Goal: Find specific page/section: Find specific page/section

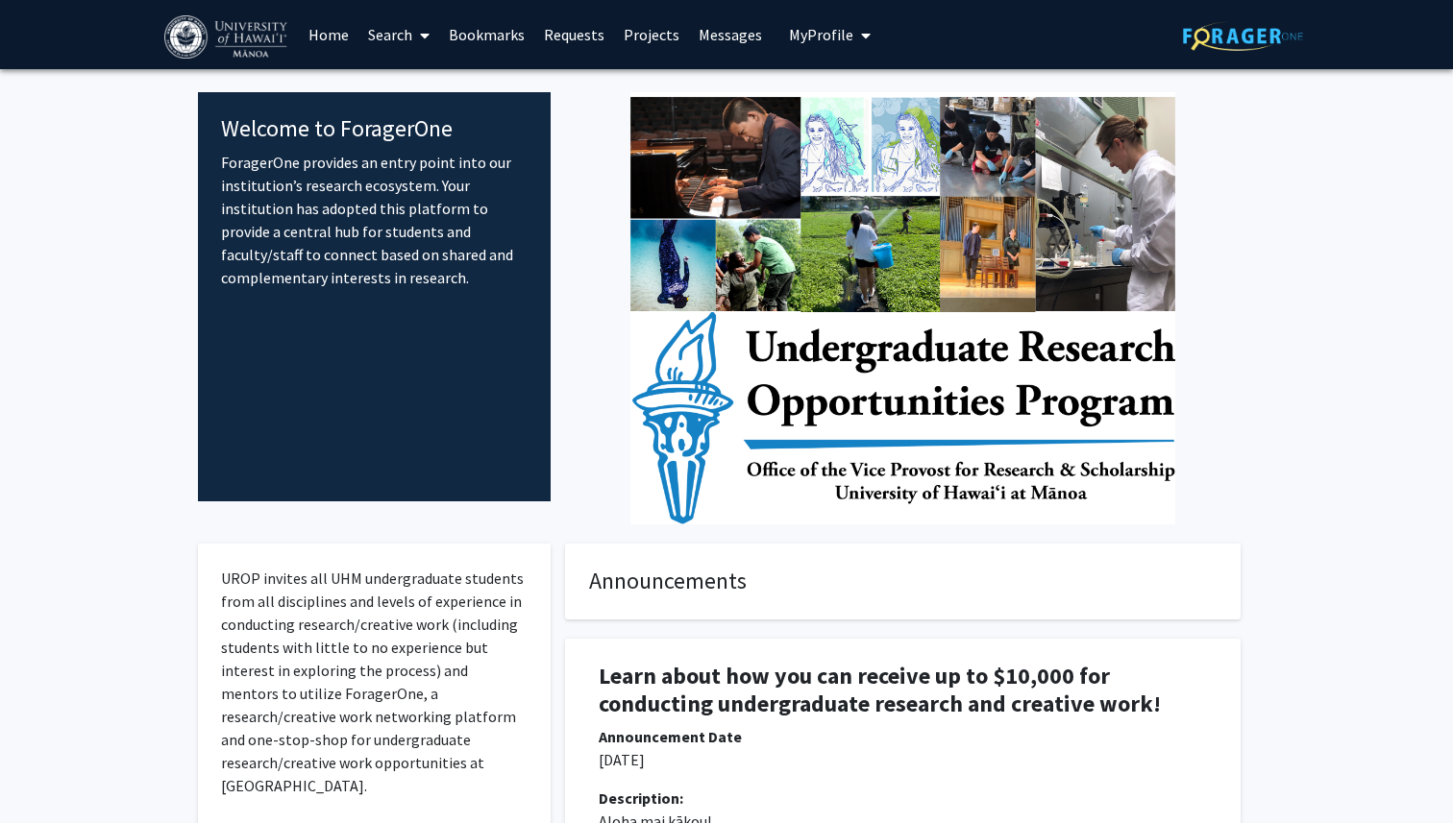
click at [838, 32] on span "My Profile" at bounding box center [821, 34] width 64 height 19
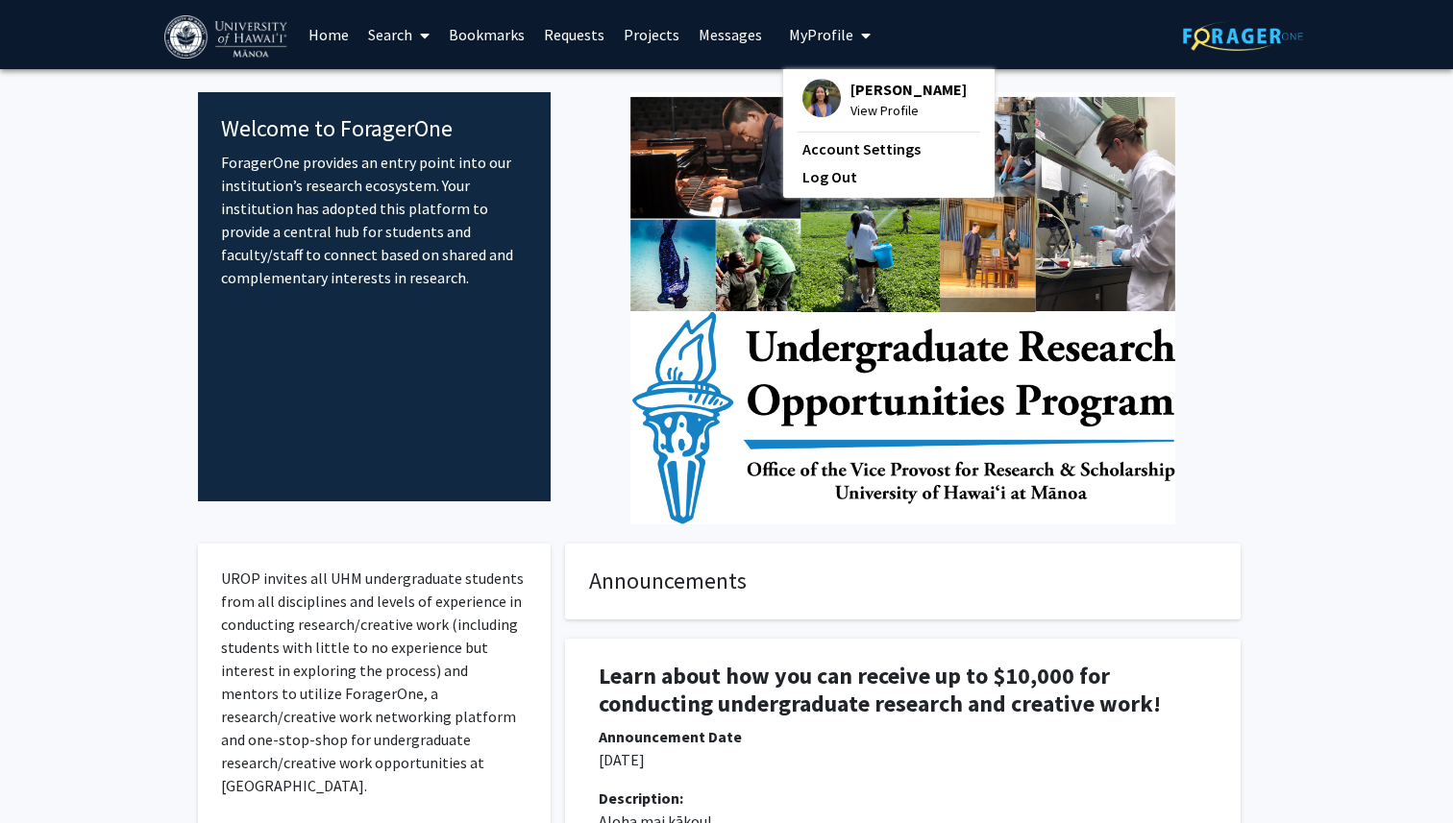
click at [867, 101] on span "View Profile" at bounding box center [908, 110] width 116 height 21
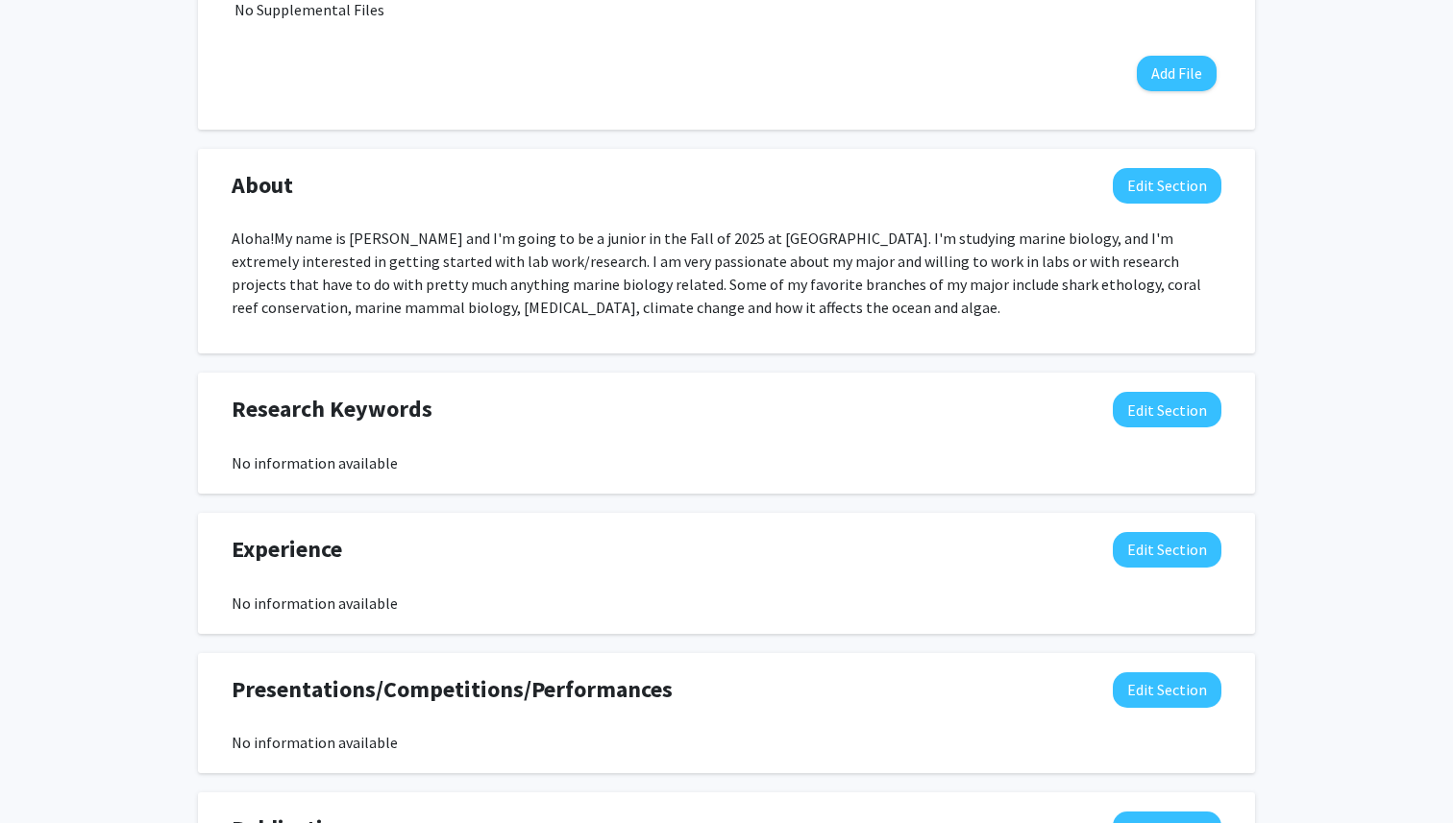
scroll to position [746, 0]
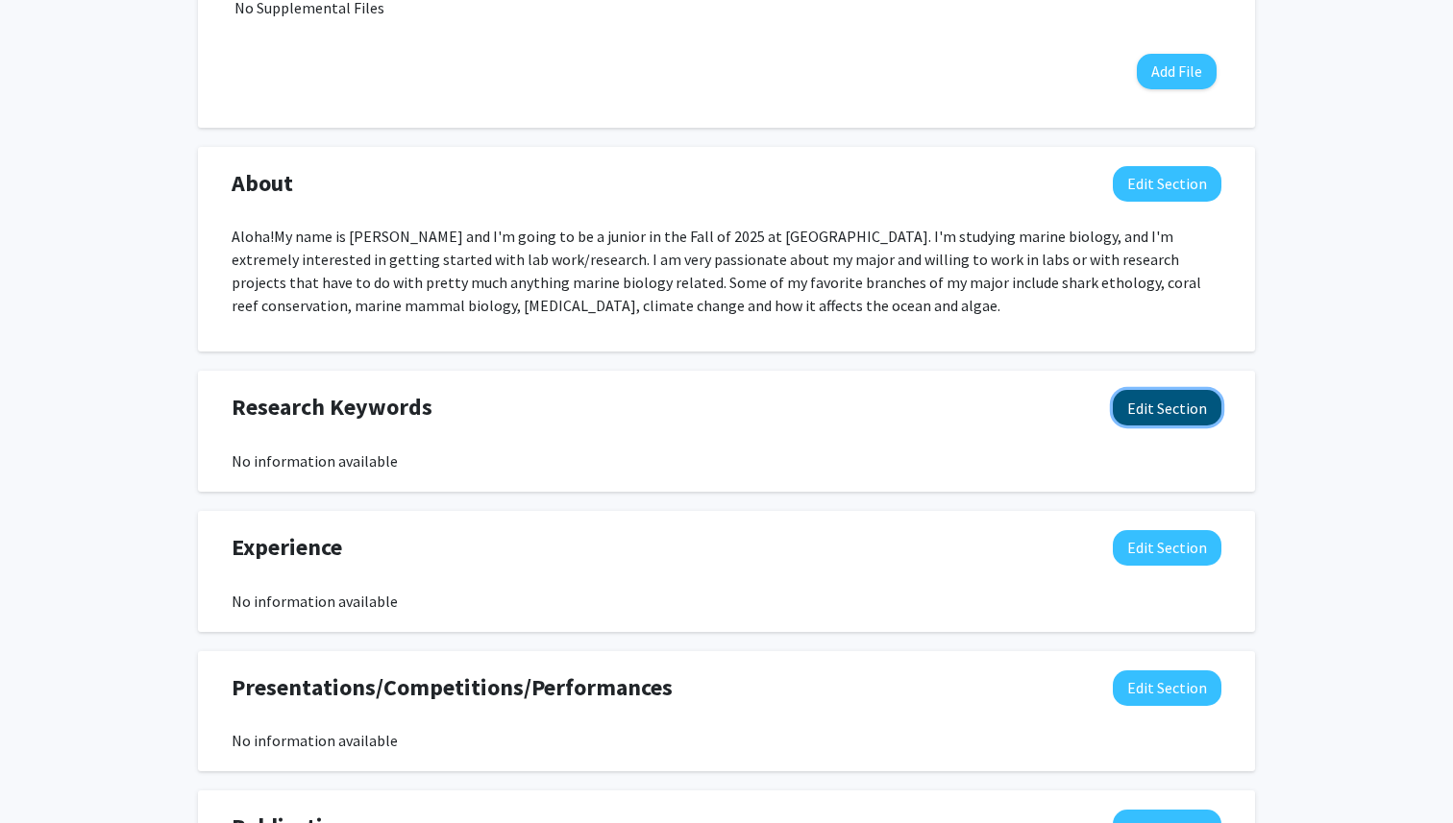
click at [1158, 404] on button "Edit Section" at bounding box center [1167, 408] width 109 height 36
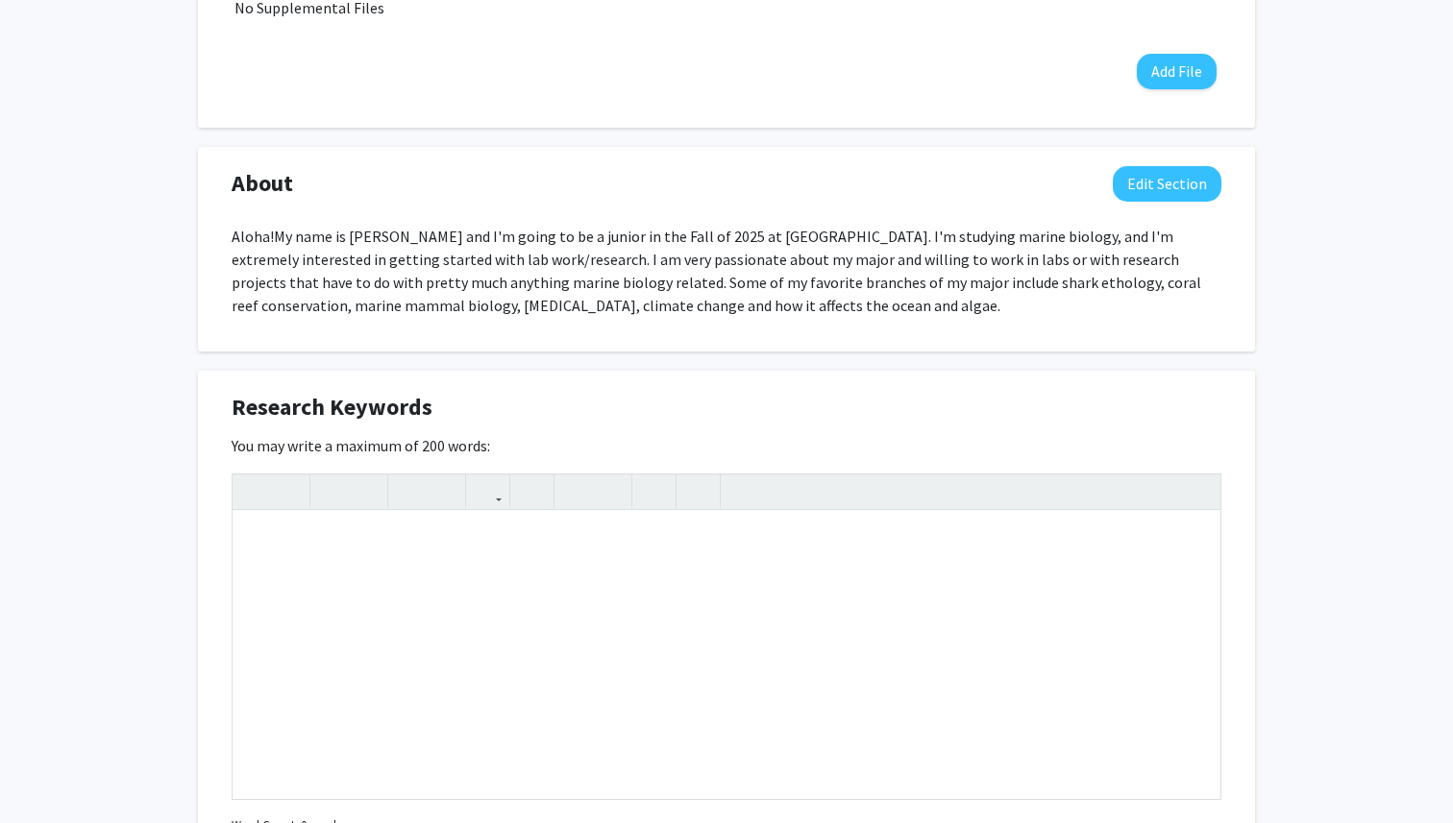
click at [1375, 420] on div "[PERSON_NAME] Edit Section See Public View help Degree Level: Undergraduate Stu…" at bounding box center [726, 428] width 1453 height 2210
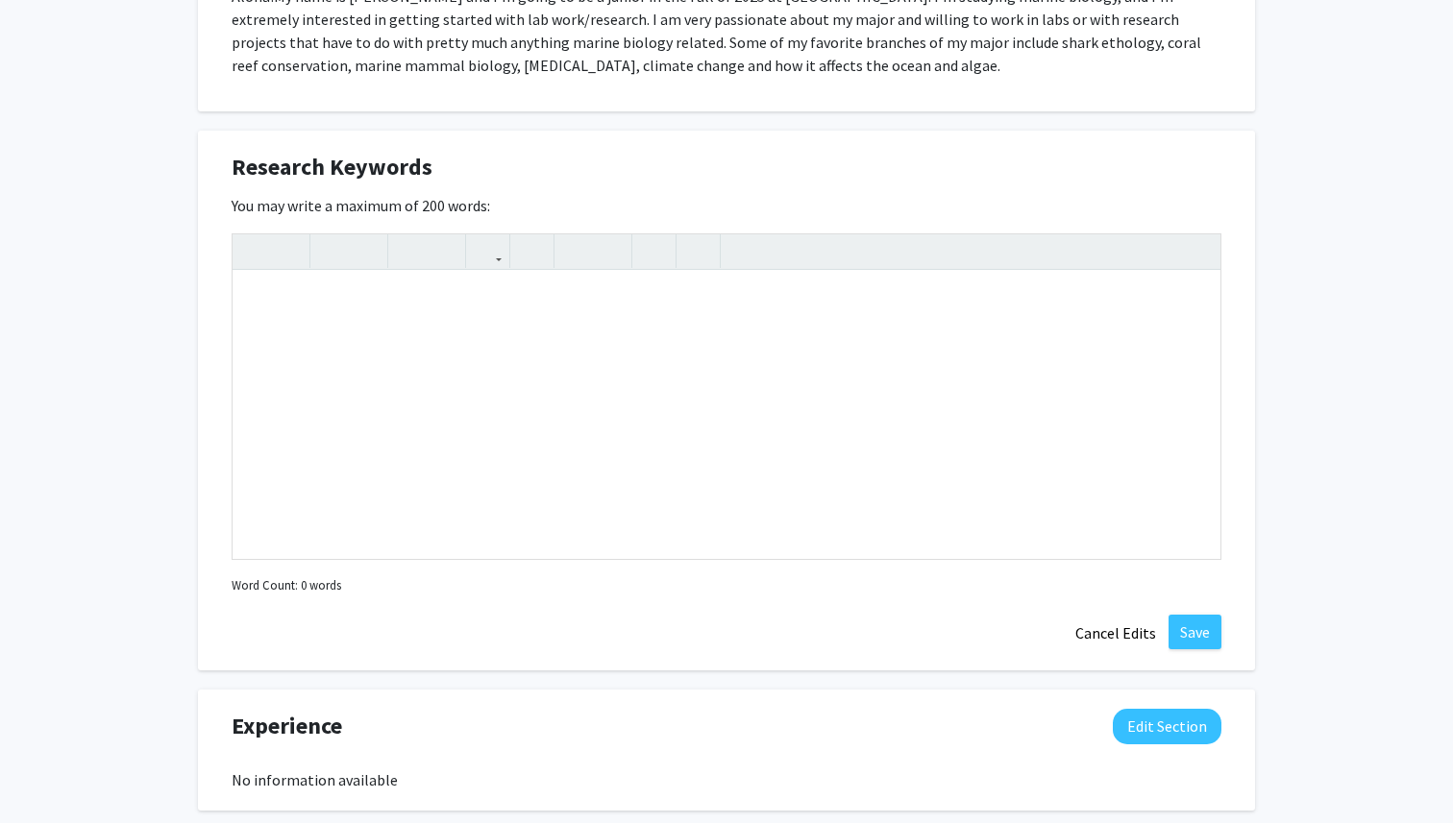
scroll to position [1018, 0]
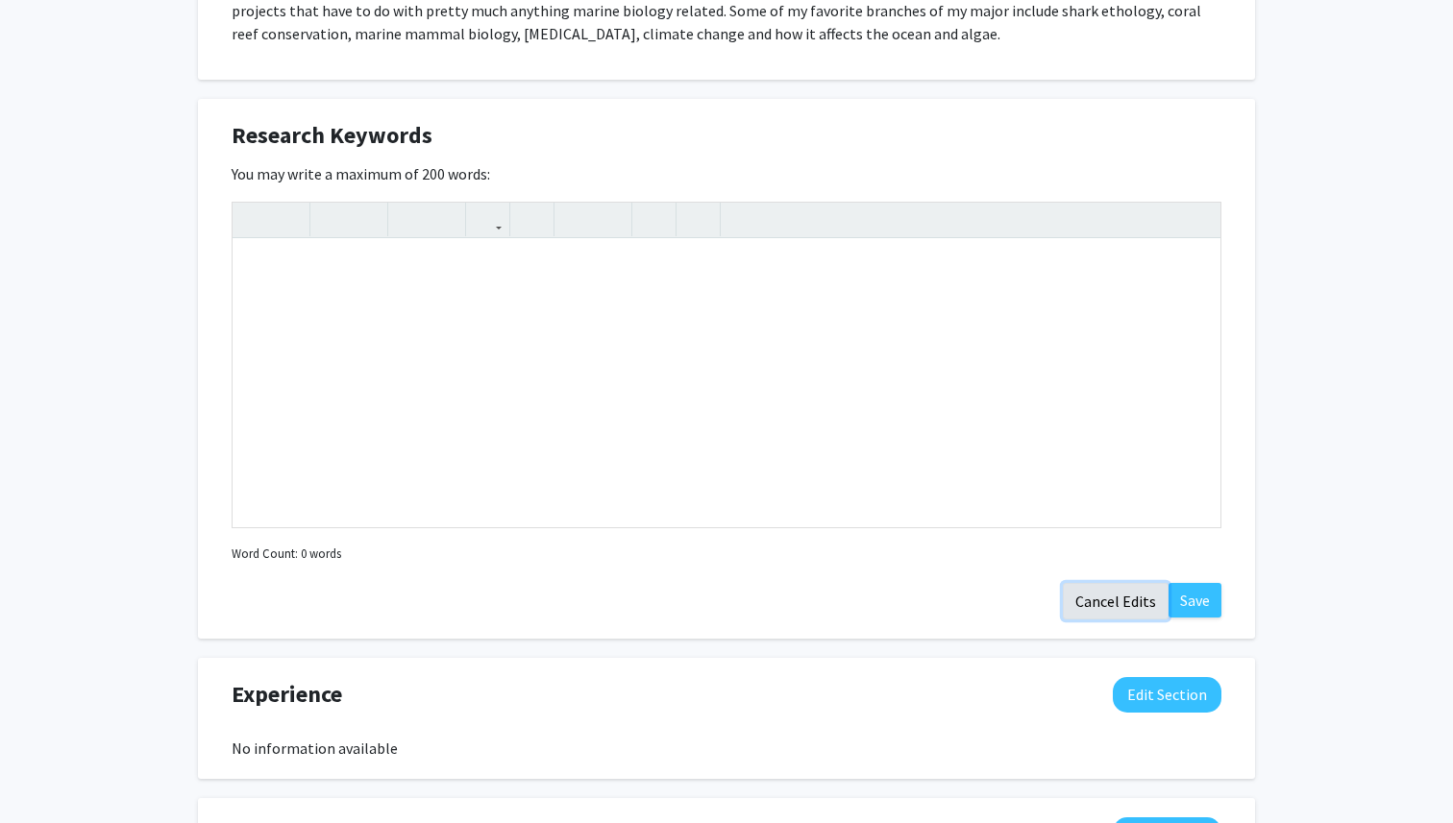
click at [1113, 601] on button "Cancel Edits" at bounding box center [1116, 601] width 106 height 37
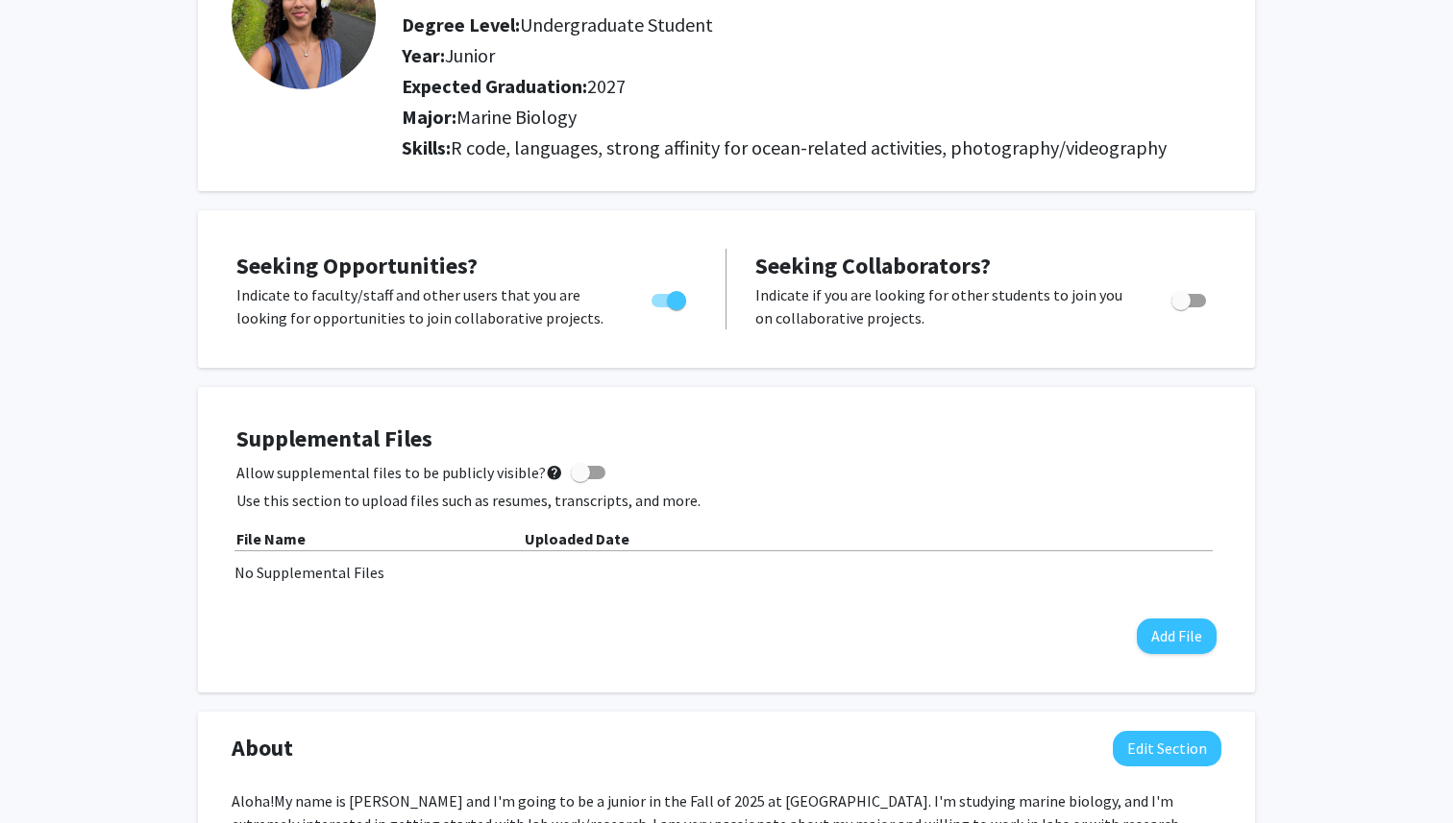
scroll to position [0, 0]
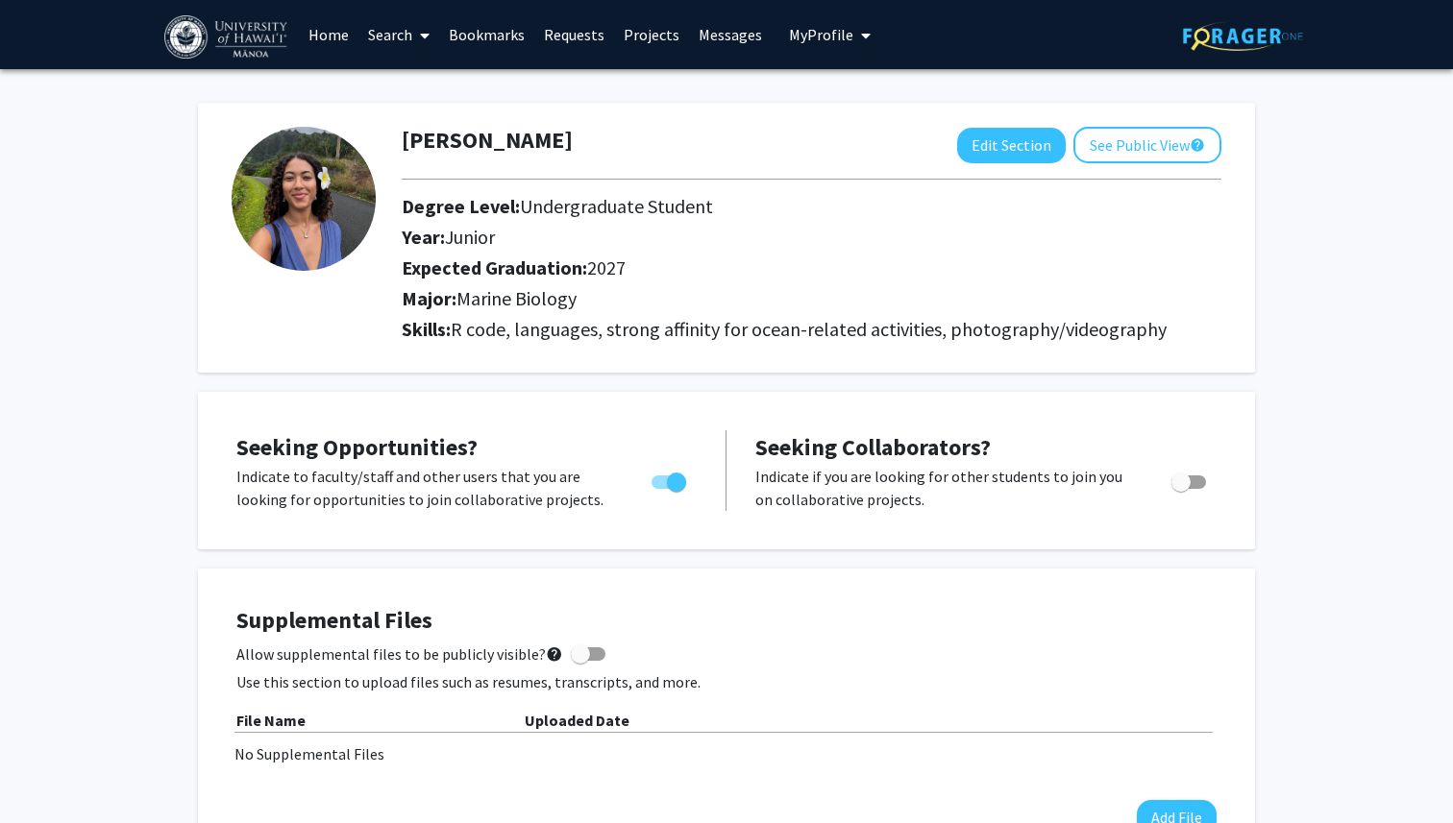
click at [383, 26] on link "Search" at bounding box center [398, 34] width 81 height 67
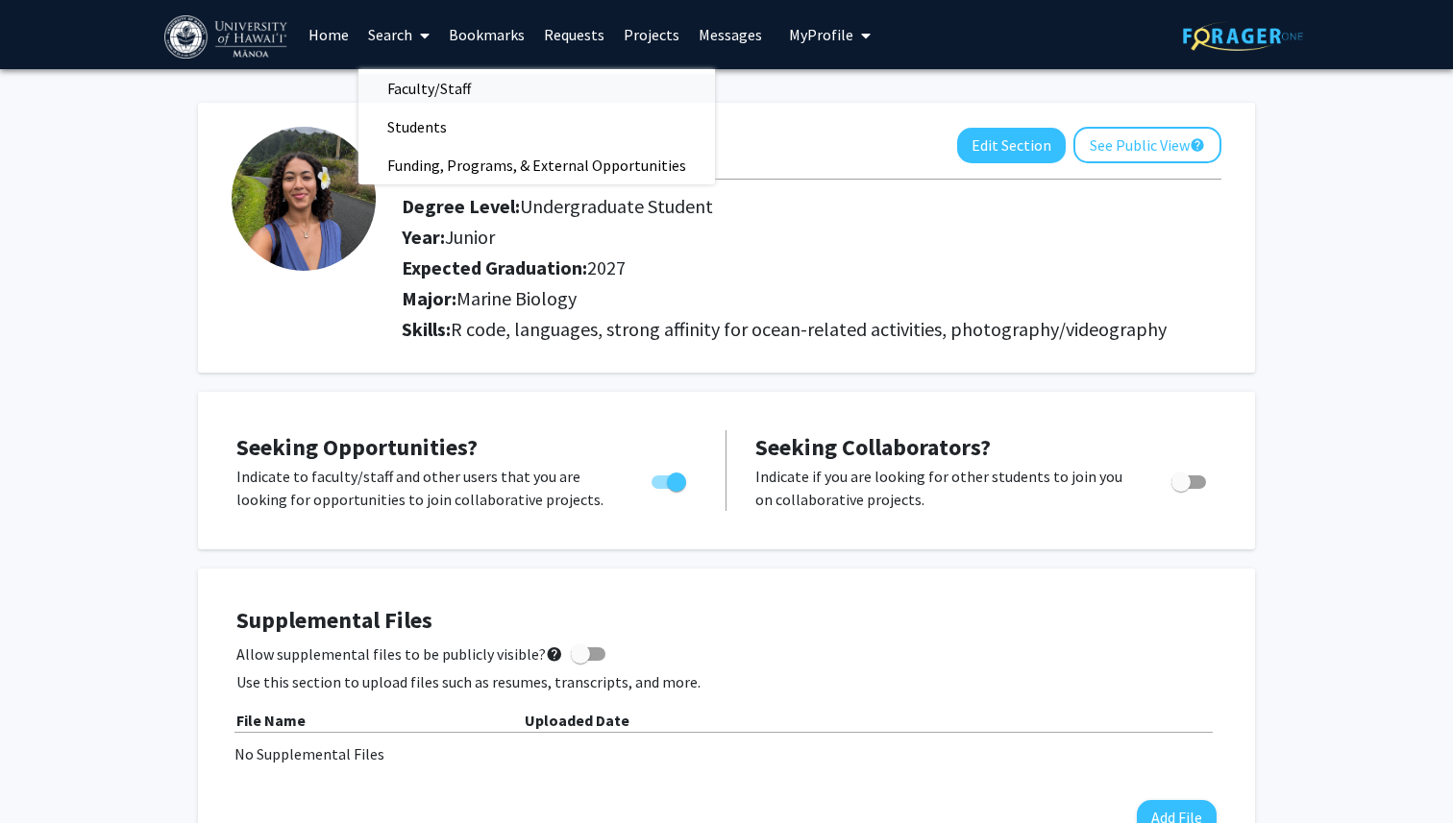
click at [409, 83] on span "Faculty/Staff" at bounding box center [428, 88] width 141 height 38
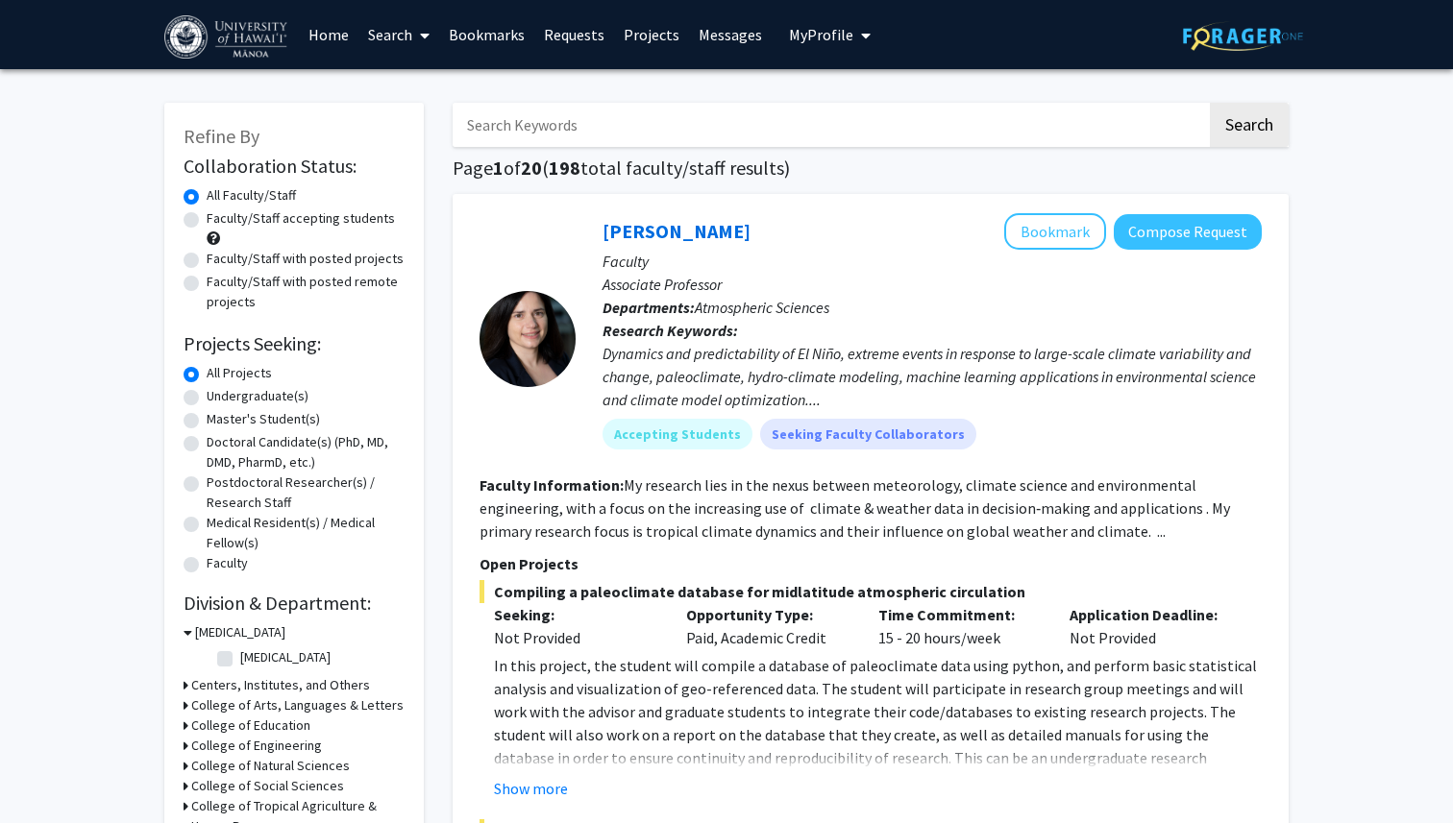
click at [207, 398] on label "Undergraduate(s)" at bounding box center [258, 396] width 102 height 20
click at [207, 398] on input "Undergraduate(s)" at bounding box center [213, 392] width 12 height 12
radio input "true"
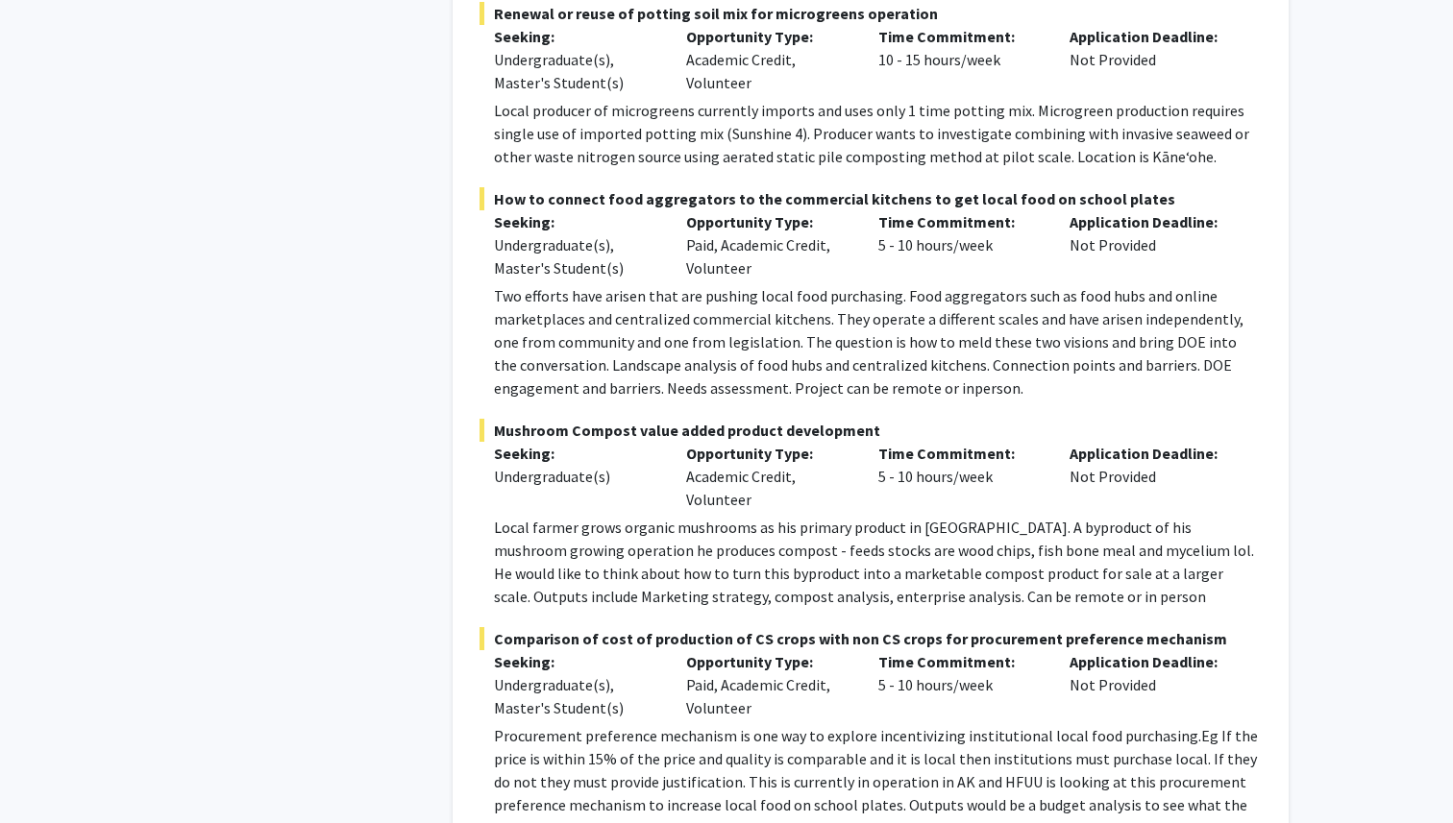
scroll to position [2296, 0]
